Goal: Information Seeking & Learning: Understand process/instructions

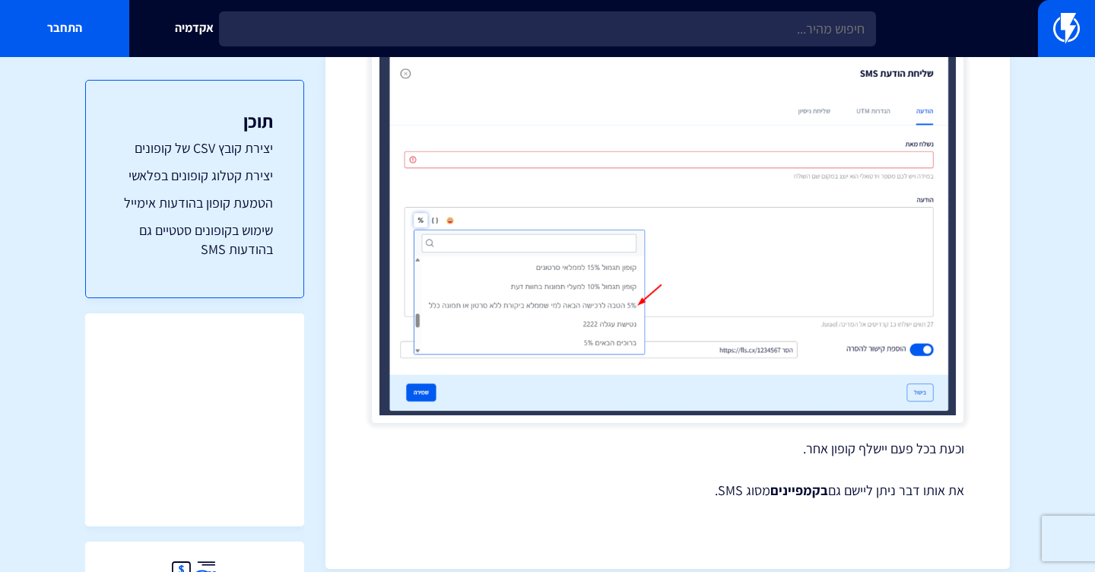
scroll to position [5959, 0]
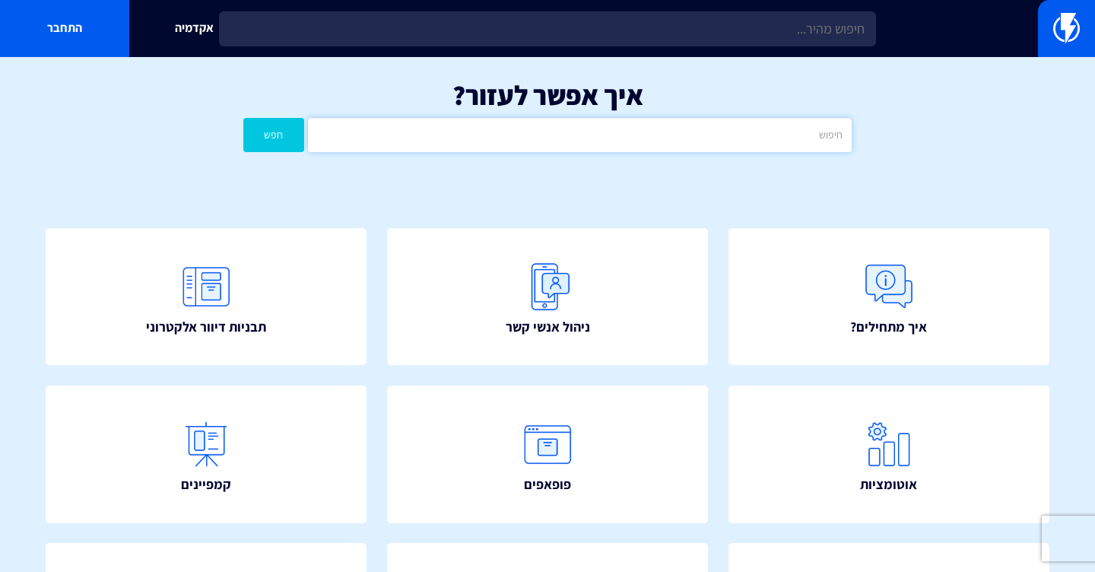
click at [581, 126] on input "text" at bounding box center [580, 135] width 544 height 34
type input "w"
type input "e"
type input "קישור להסרה"
click at [273, 134] on button "חפש" at bounding box center [273, 135] width 61 height 34
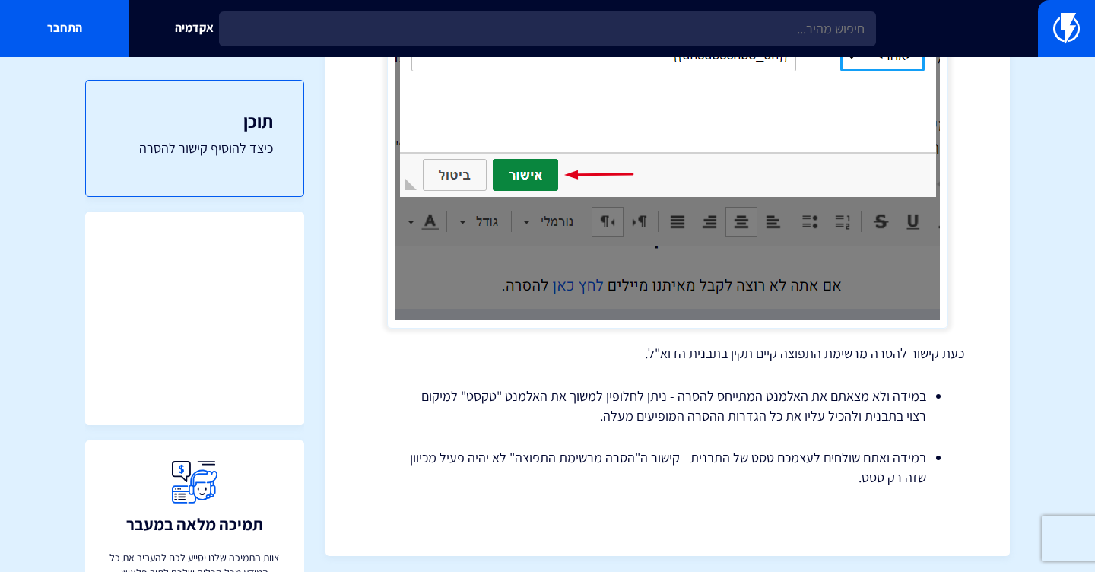
scroll to position [1078, 0]
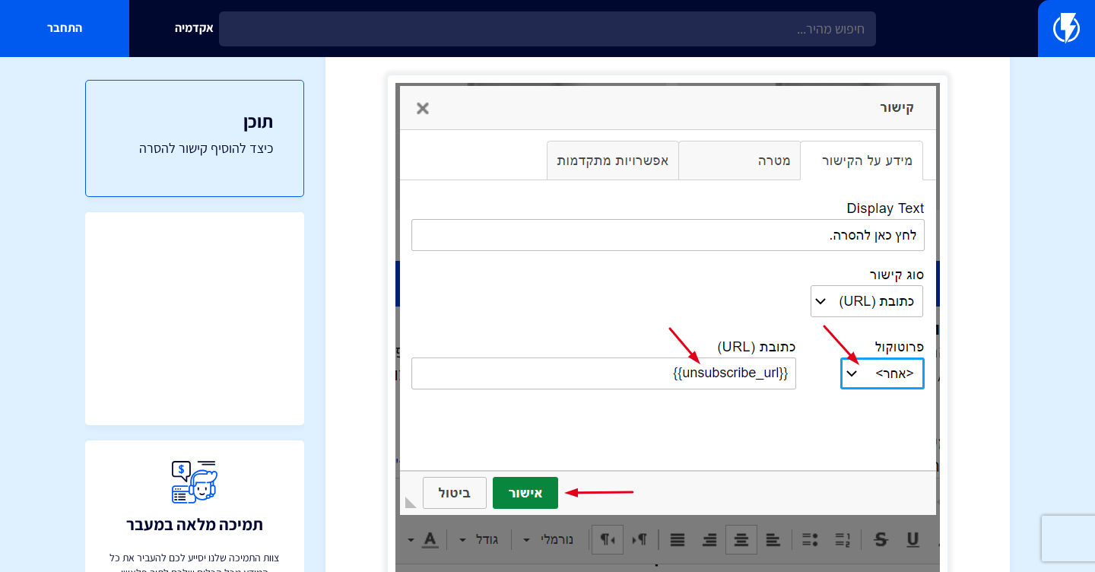
scroll to position [362, 0]
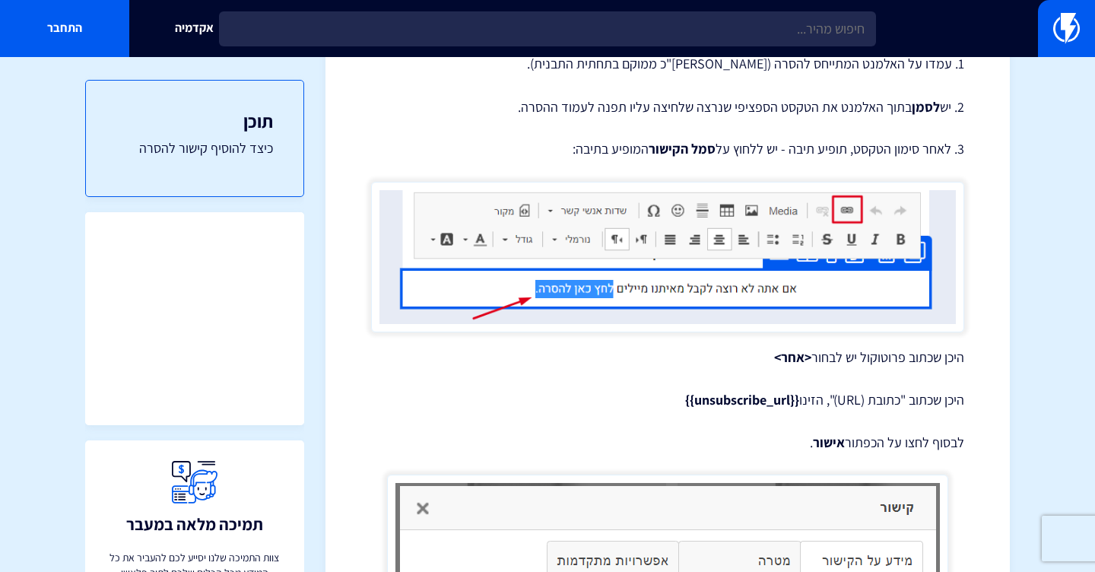
click at [719, 286] on img at bounding box center [667, 257] width 593 height 151
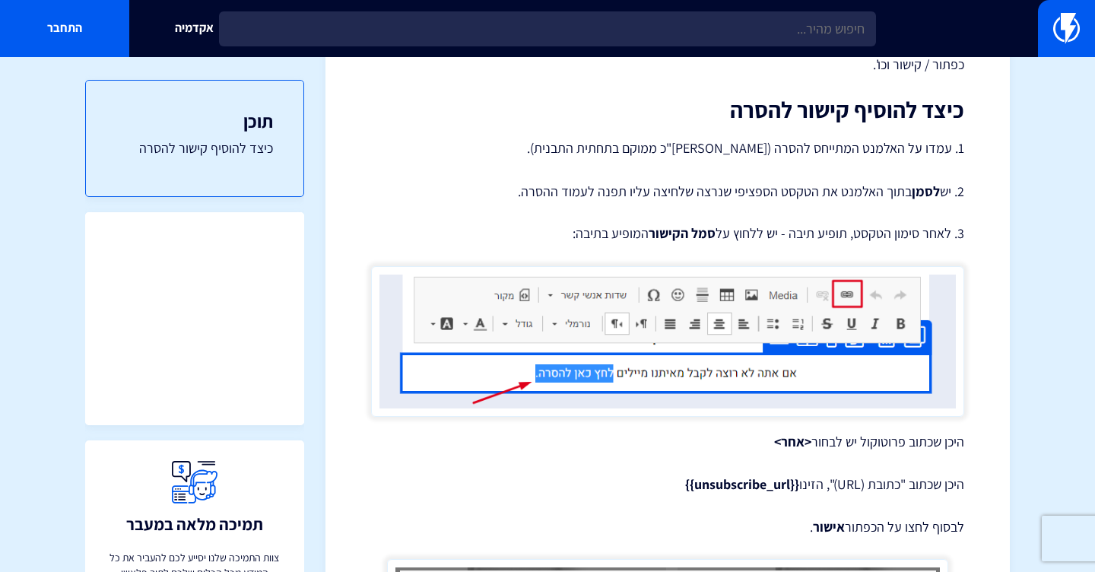
scroll to position [208, 0]
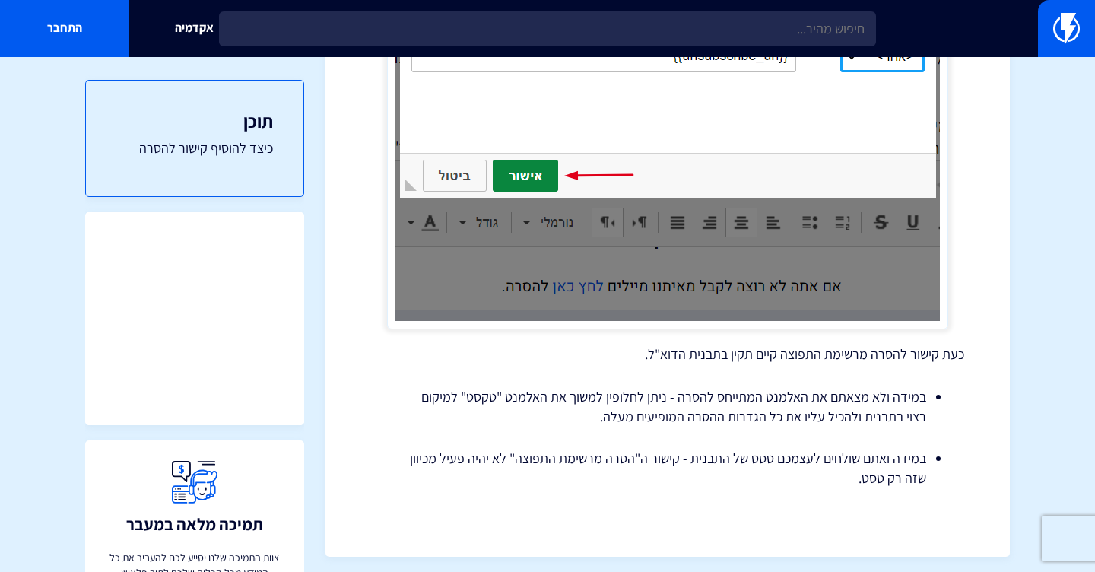
scroll to position [1078, 0]
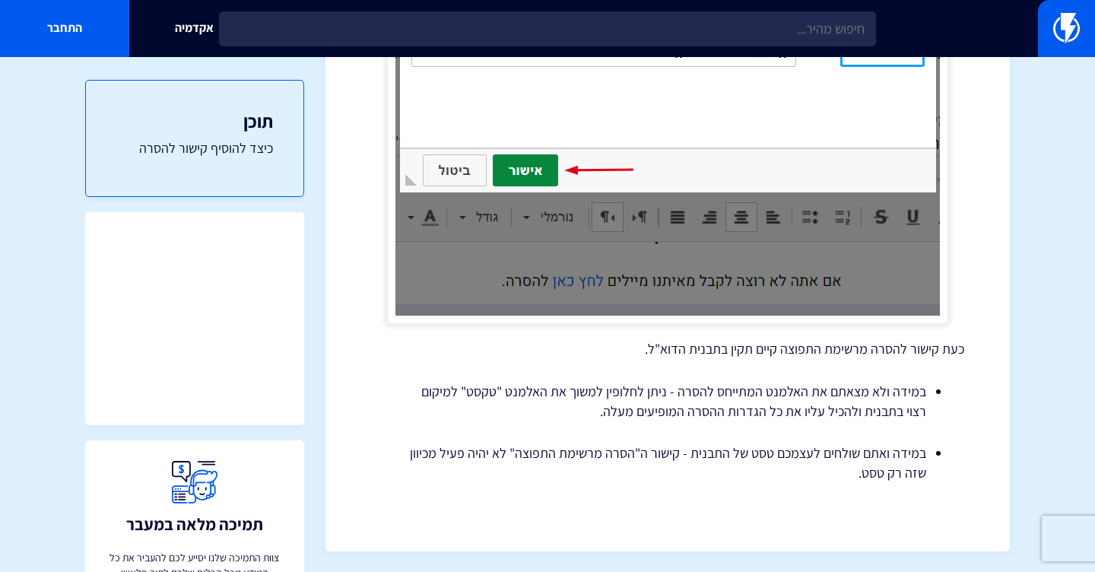
scroll to position [1078, 0]
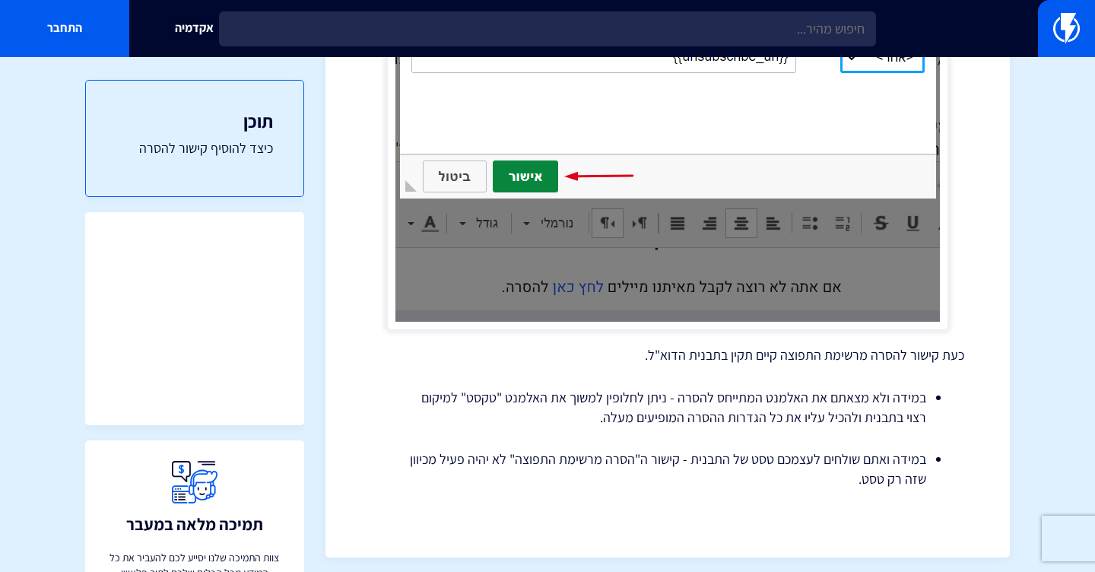
click at [531, 167] on img at bounding box center [667, 44] width 561 height 572
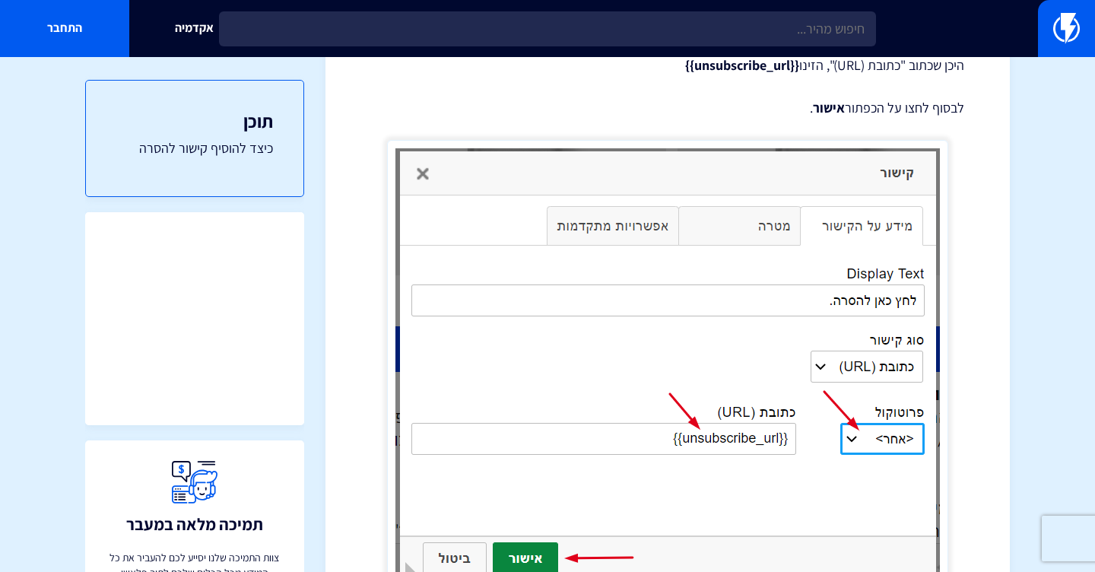
scroll to position [731, 0]
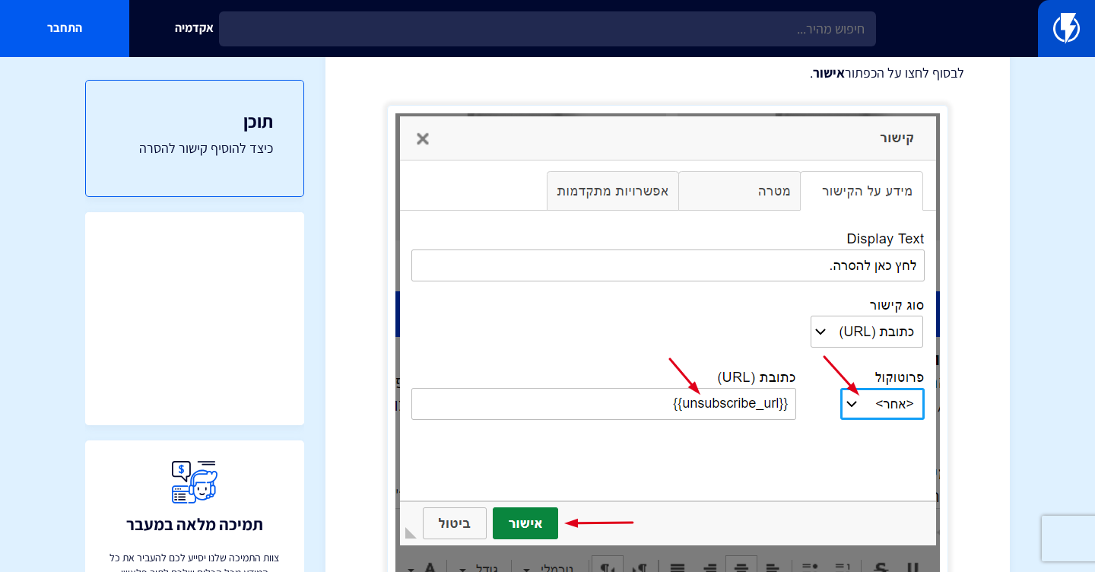
click at [1058, 23] on img at bounding box center [1066, 28] width 27 height 30
